Goal: Entertainment & Leisure: Consume media (video, audio)

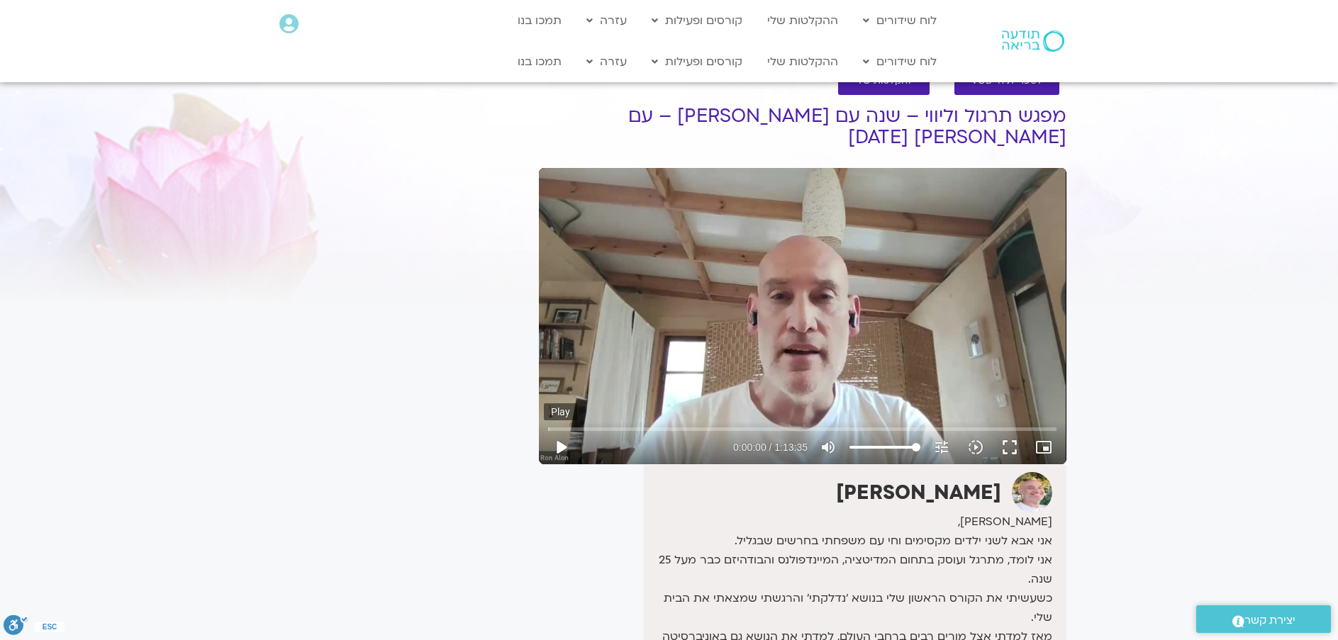
click at [567, 447] on button "play_arrow" at bounding box center [561, 448] width 34 height 34
click at [667, 428] on input "Seek" at bounding box center [802, 429] width 509 height 9
click at [677, 429] on input "Seek" at bounding box center [802, 429] width 509 height 9
click at [683, 428] on input "Seek" at bounding box center [802, 429] width 509 height 9
click at [686, 428] on input "Seek" at bounding box center [802, 429] width 509 height 9
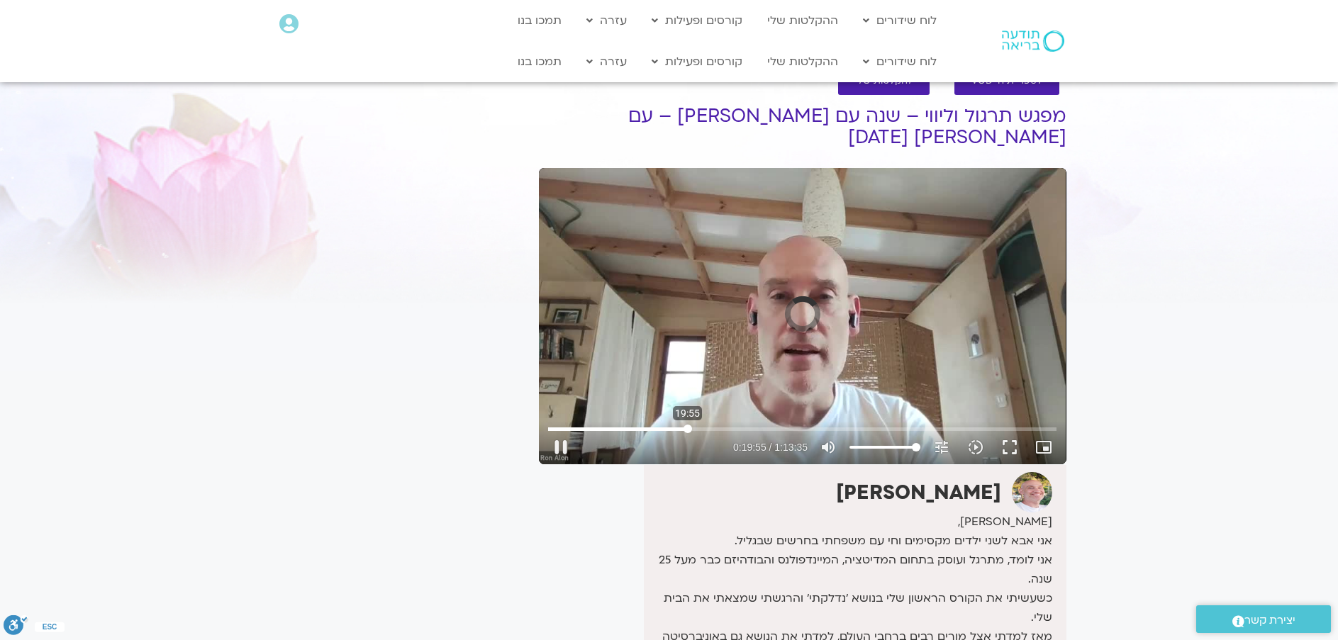
click at [688, 428] on input "Seek" at bounding box center [802, 429] width 509 height 9
click at [565, 445] on button "pause" at bounding box center [561, 448] width 34 height 34
type input "1196.8696"
click at [544, 431] on button "play_arrow" at bounding box center [561, 448] width 34 height 34
click at [669, 429] on input "Seek" at bounding box center [802, 429] width 509 height 9
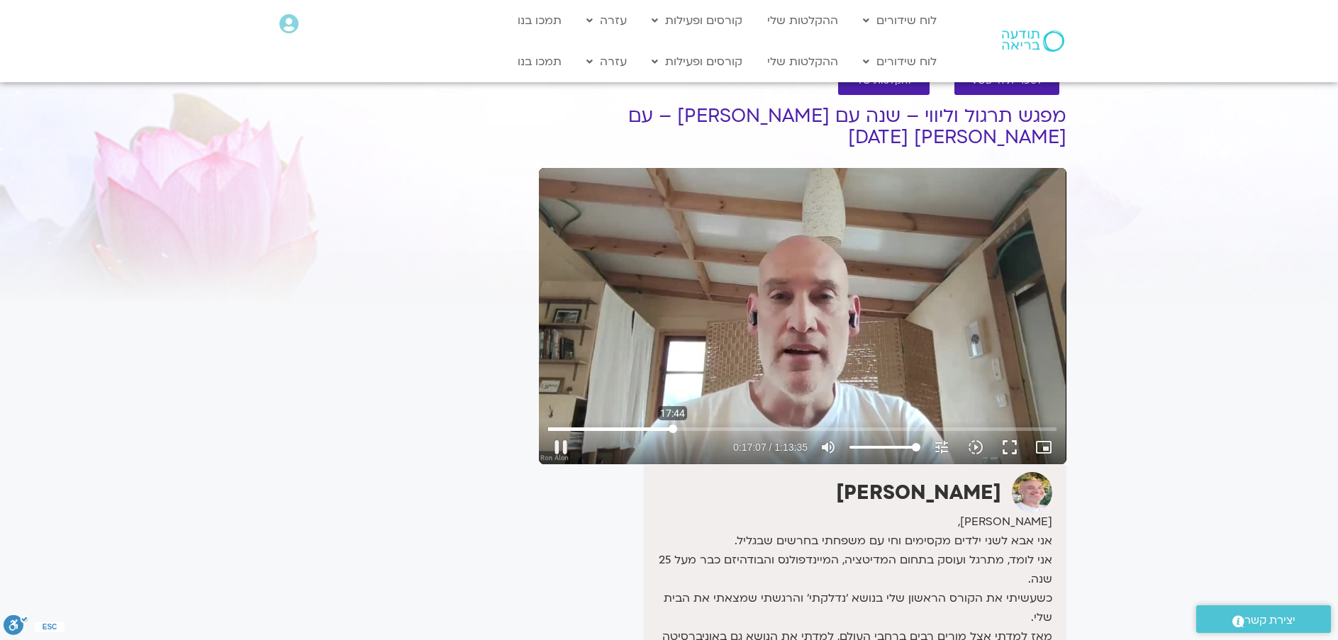
click at [673, 430] on input "Seek" at bounding box center [802, 429] width 509 height 9
click at [678, 430] on input "Seek" at bounding box center [802, 429] width 509 height 9
click at [684, 428] on input "Seek" at bounding box center [802, 429] width 509 height 9
click at [562, 441] on button "pause" at bounding box center [561, 448] width 34 height 34
click at [567, 445] on button "play_arrow" at bounding box center [561, 448] width 34 height 34
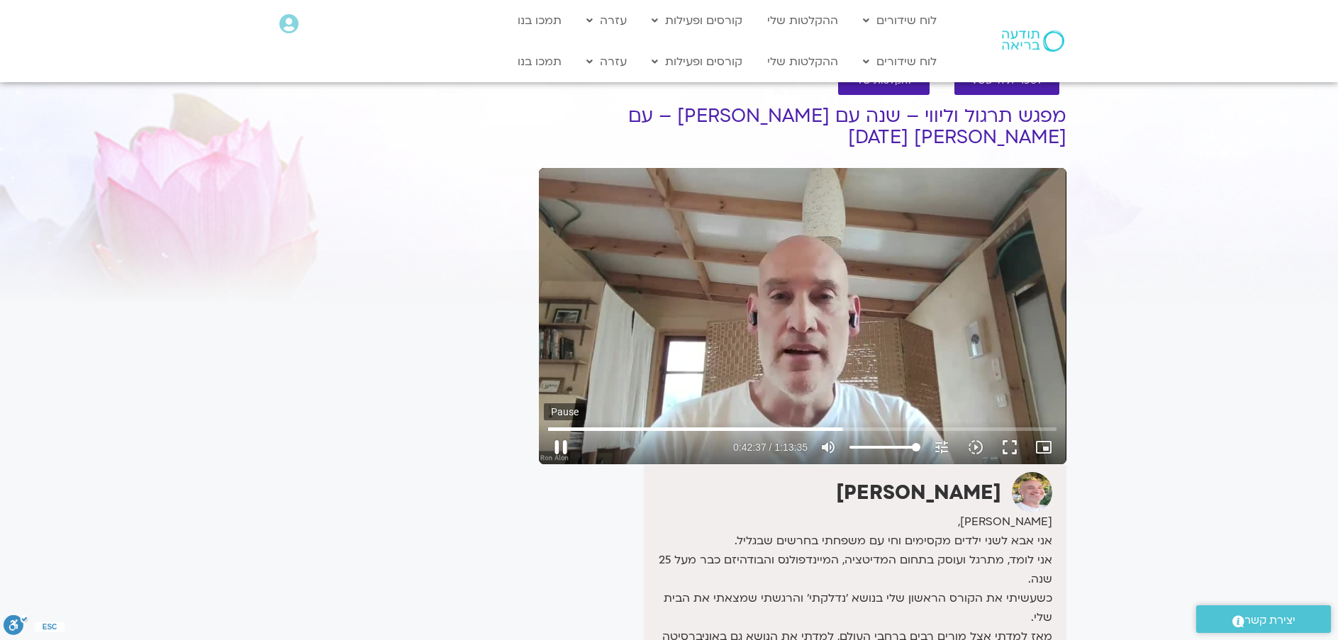
click at [552, 445] on button "pause" at bounding box center [561, 448] width 34 height 34
type input "2558.182369"
